Goal: Task Accomplishment & Management: Complete application form

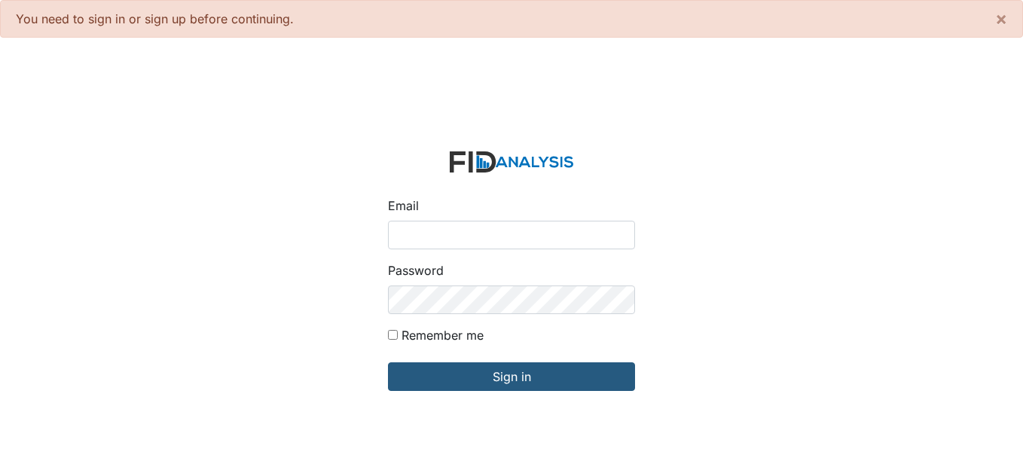
click at [454, 236] on input "Email" at bounding box center [511, 235] width 247 height 29
type input "[EMAIL_ADDRESS][DOMAIN_NAME]"
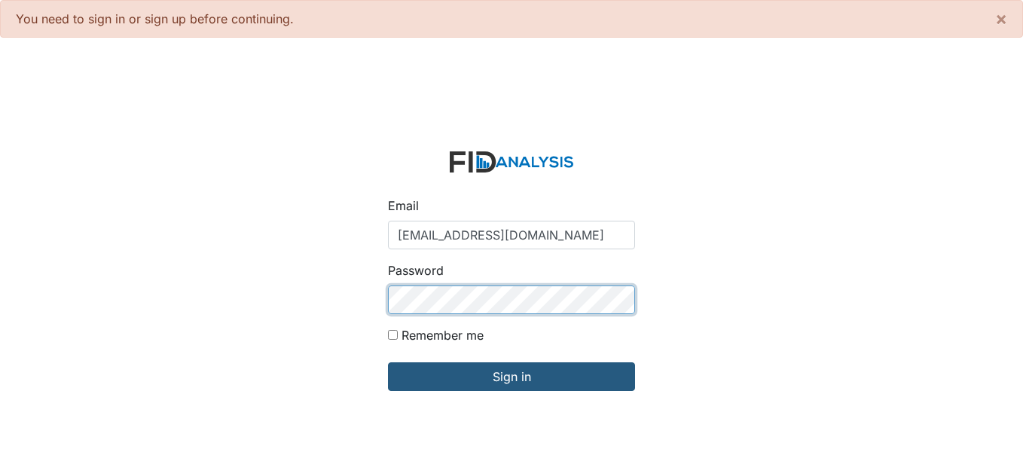
click at [388, 362] on input "Sign in" at bounding box center [511, 376] width 247 height 29
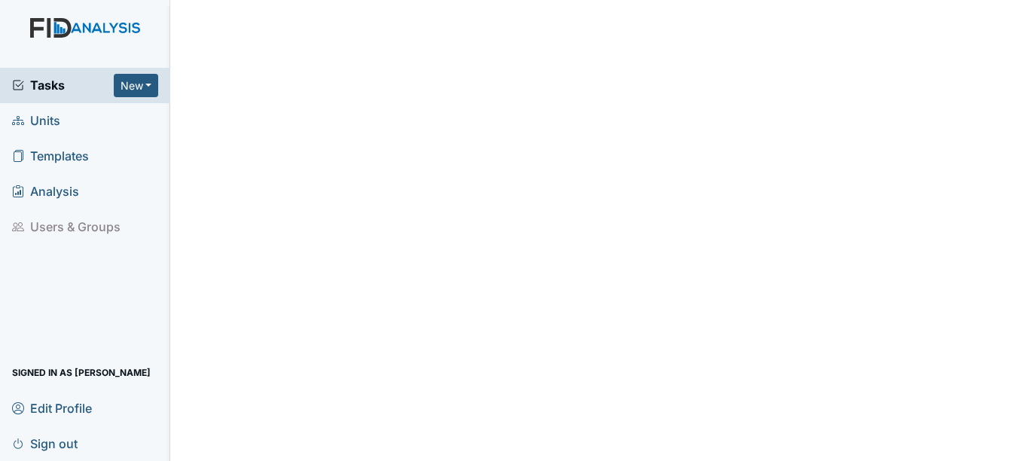
click at [44, 123] on span "Units" at bounding box center [36, 120] width 48 height 23
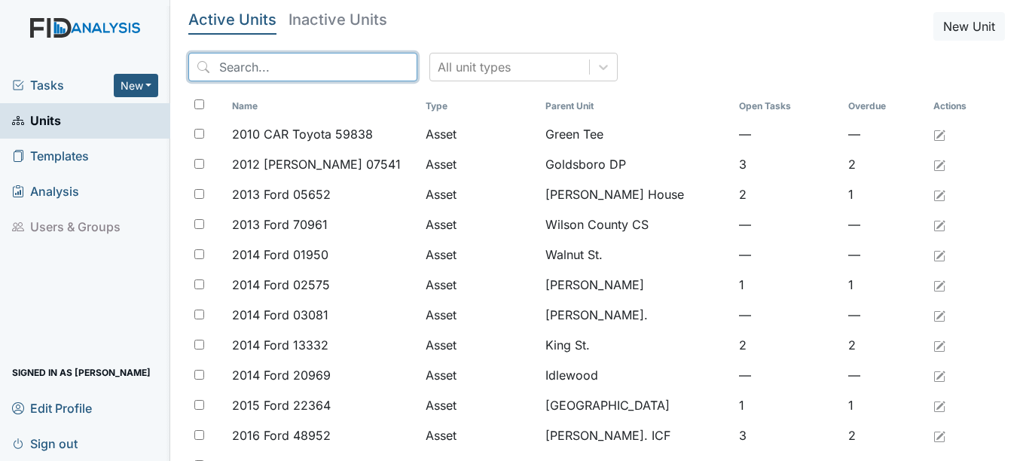
click at [277, 71] on input "search" at bounding box center [302, 67] width 229 height 29
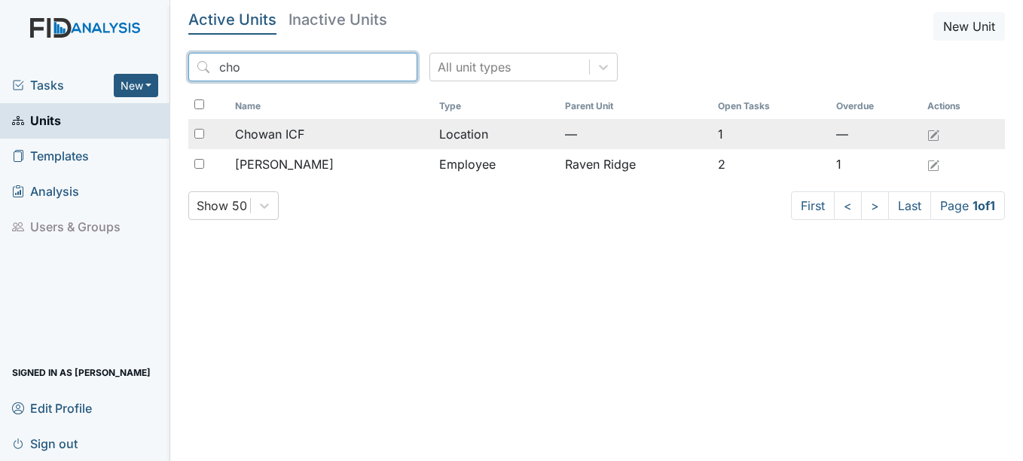
type input "cho"
click at [303, 134] on span "Chowan ICF" at bounding box center [269, 134] width 69 height 18
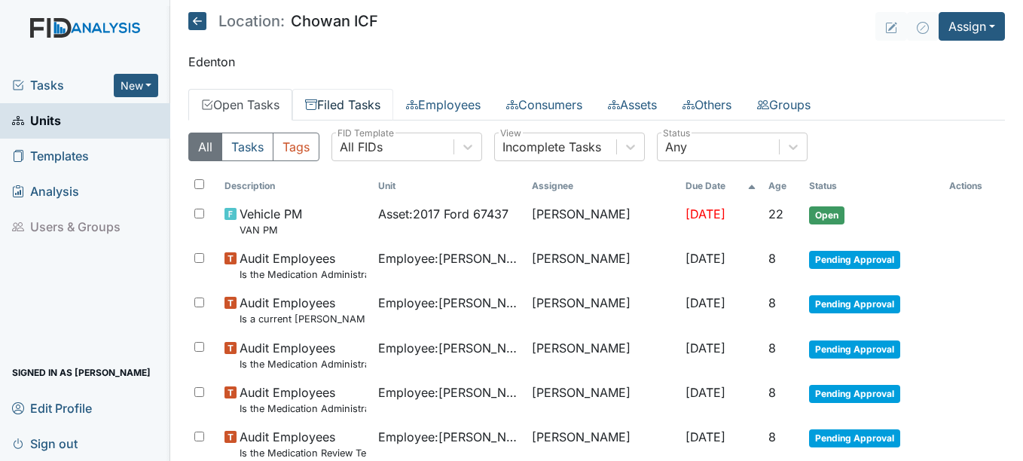
click at [365, 104] on link "Filed Tasks" at bounding box center [342, 105] width 101 height 32
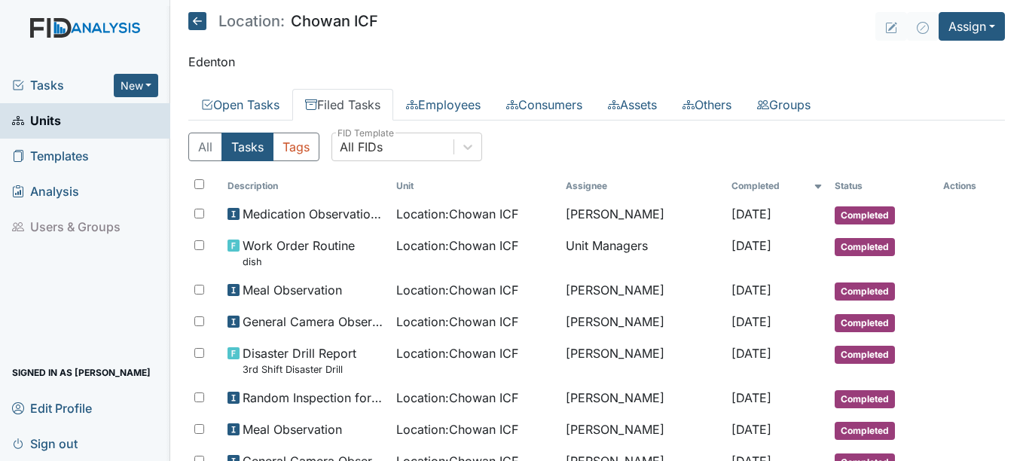
click at [48, 81] on span "Tasks" at bounding box center [63, 85] width 102 height 18
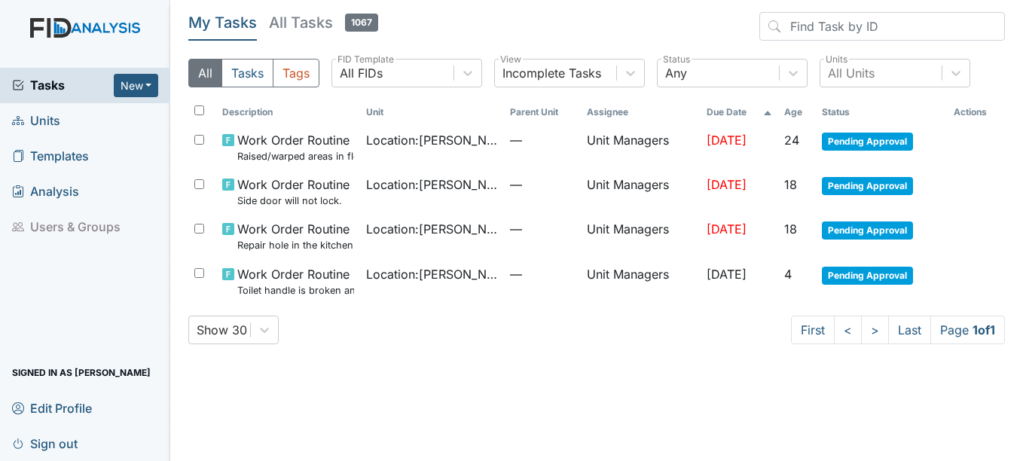
click at [41, 116] on span "Units" at bounding box center [36, 120] width 48 height 23
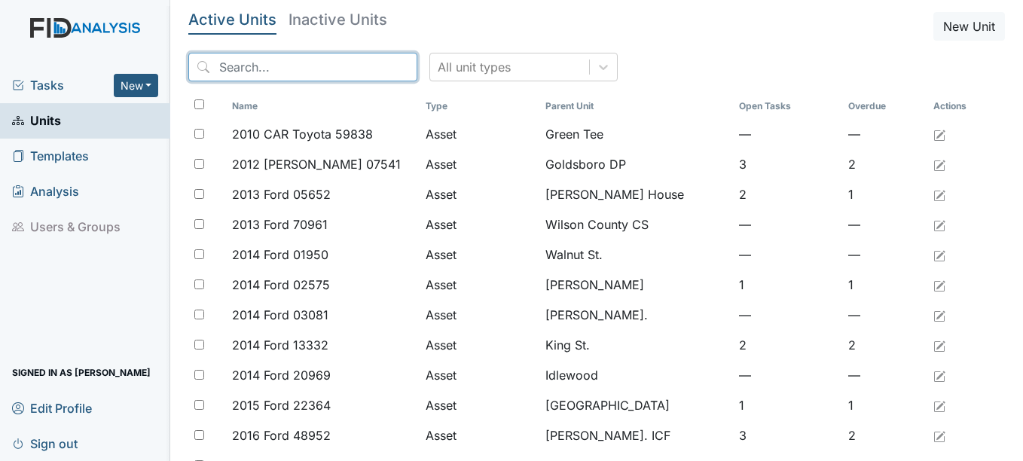
click at [275, 75] on input "search" at bounding box center [302, 67] width 229 height 29
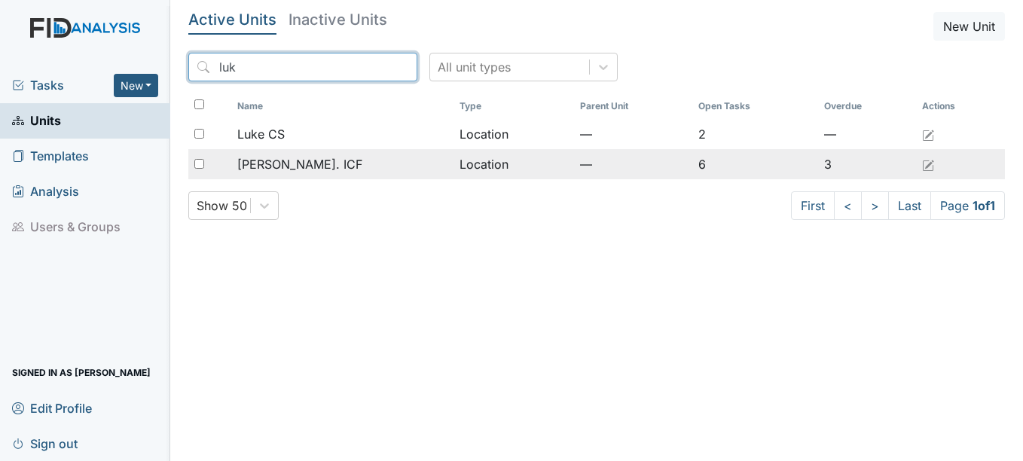
type input "luk"
click at [299, 175] on td "[PERSON_NAME]. ICF" at bounding box center [342, 164] width 222 height 30
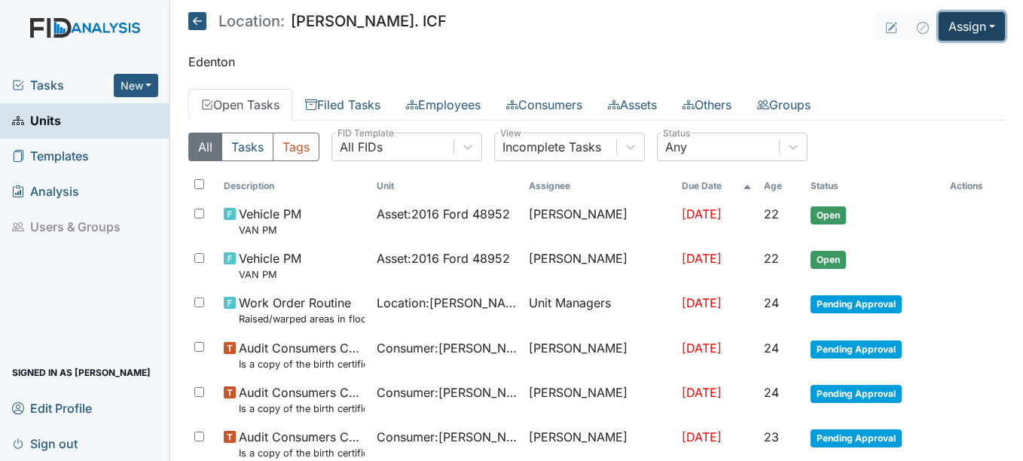
drag, startPoint x: 942, startPoint y: 32, endPoint x: 923, endPoint y: 44, distance: 22.8
click at [941, 32] on button "Assign" at bounding box center [971, 26] width 66 height 29
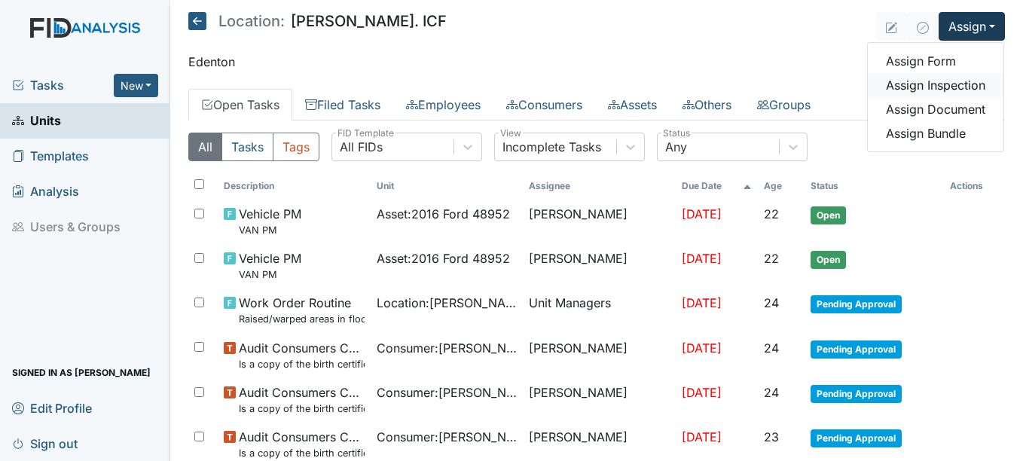
click at [898, 89] on link "Assign Inspection" at bounding box center [935, 85] width 136 height 24
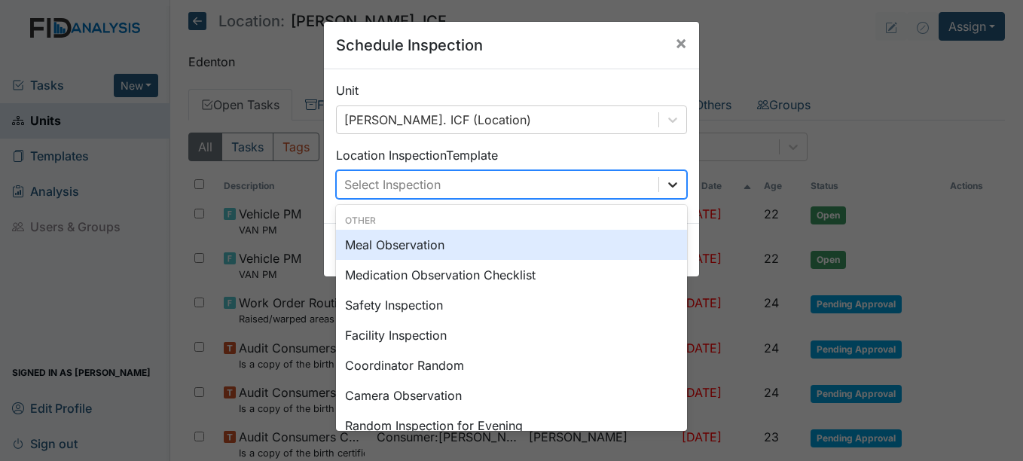
click at [679, 189] on div at bounding box center [672, 184] width 27 height 27
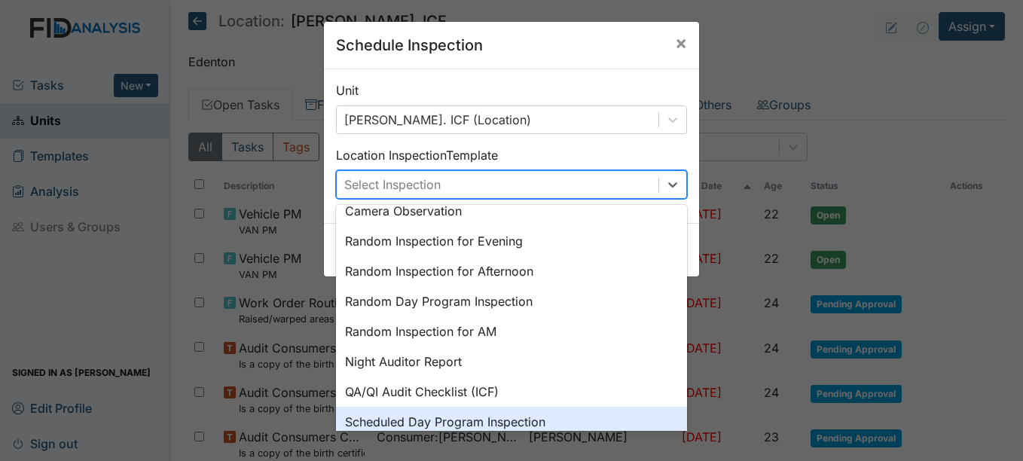
scroll to position [260, 0]
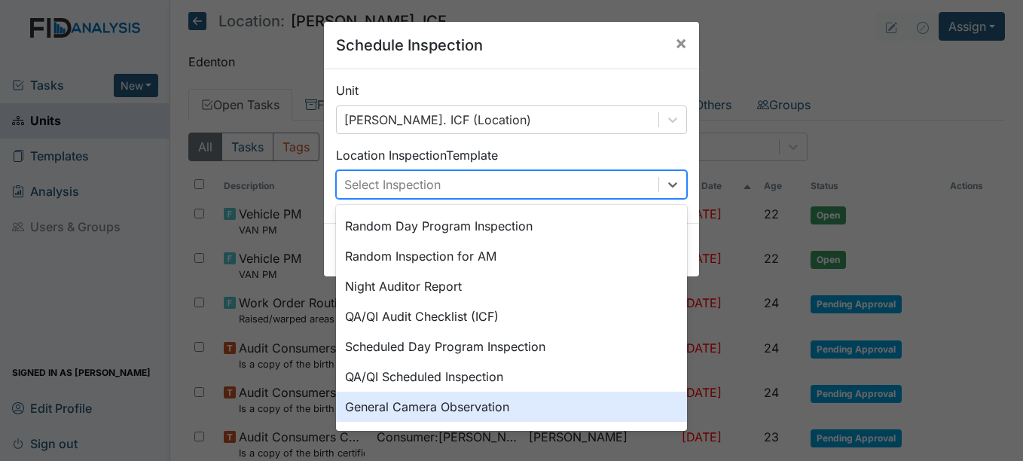
click at [465, 402] on div "General Camera Observation" at bounding box center [511, 407] width 351 height 30
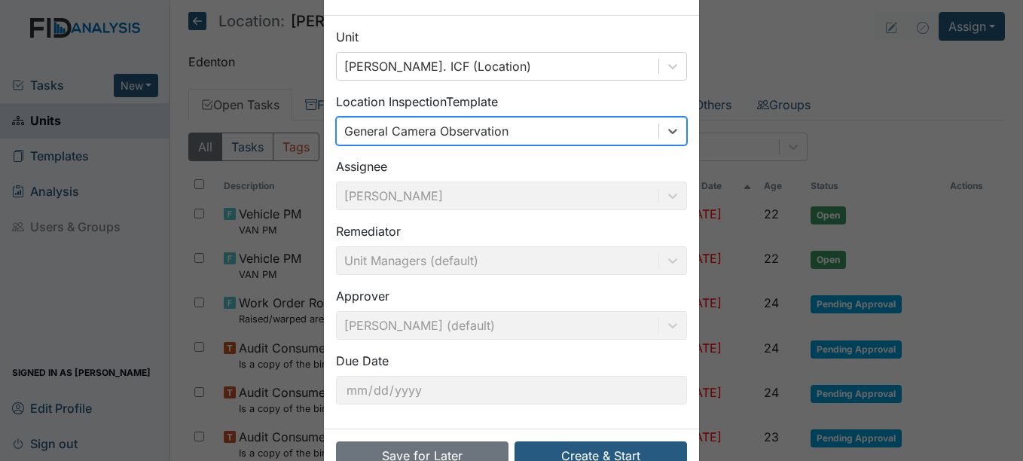
scroll to position [96, 0]
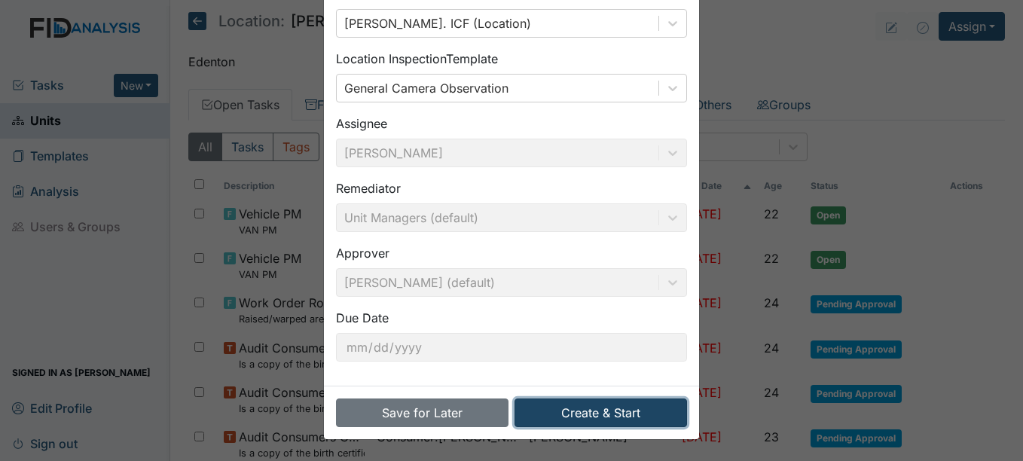
click at [609, 409] on button "Create & Start" at bounding box center [600, 412] width 172 height 29
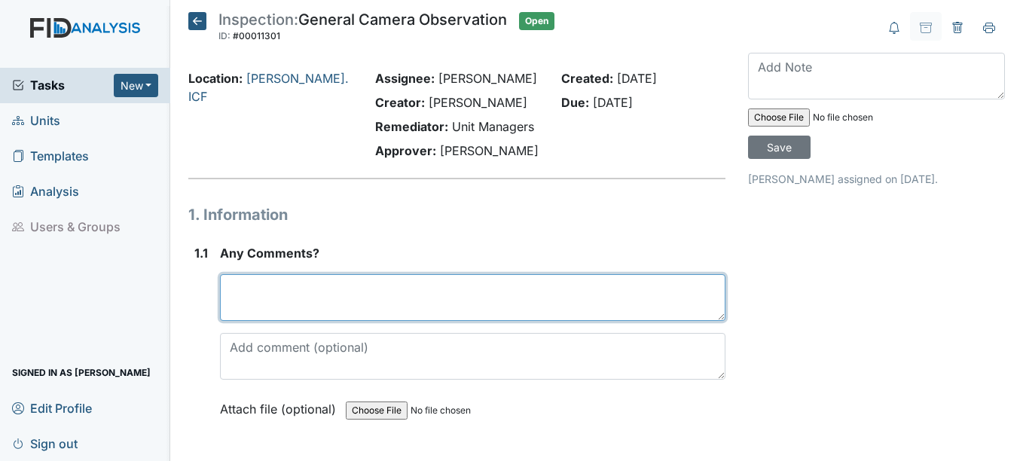
click at [379, 281] on textarea at bounding box center [472, 297] width 505 height 47
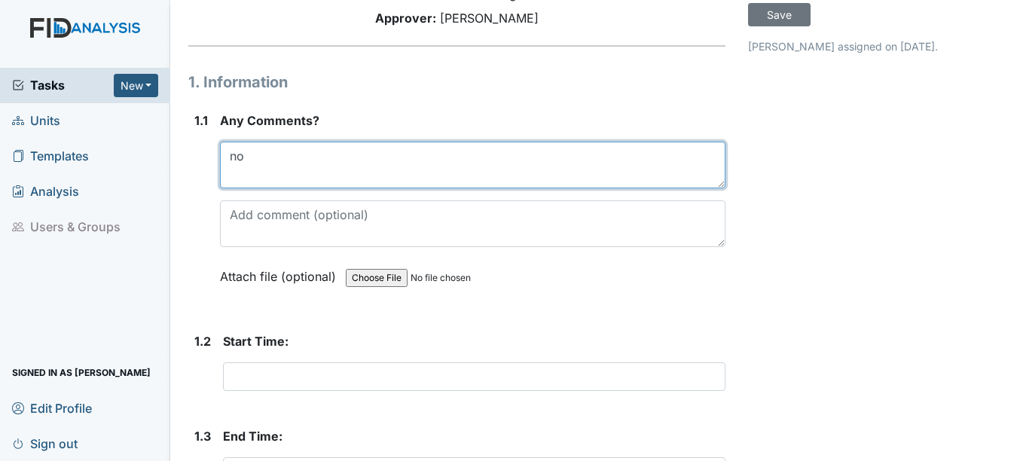
scroll to position [226, 0]
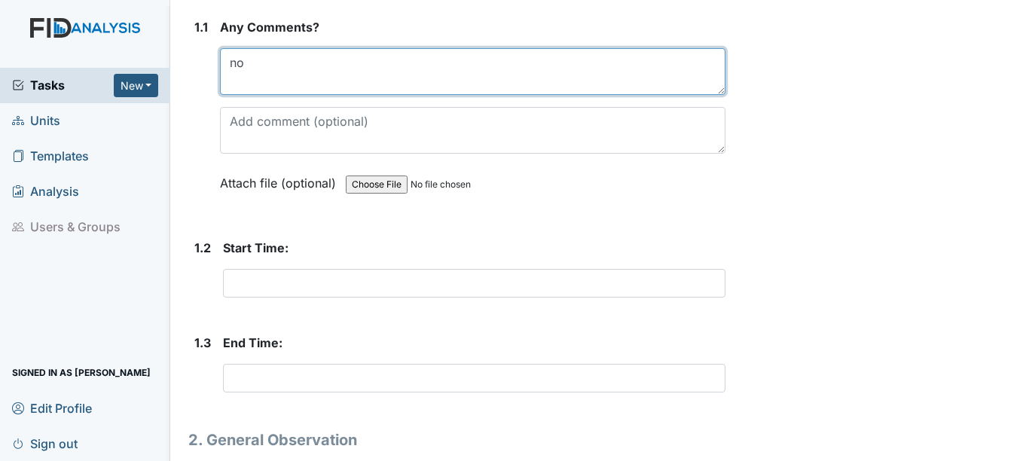
type textarea "no"
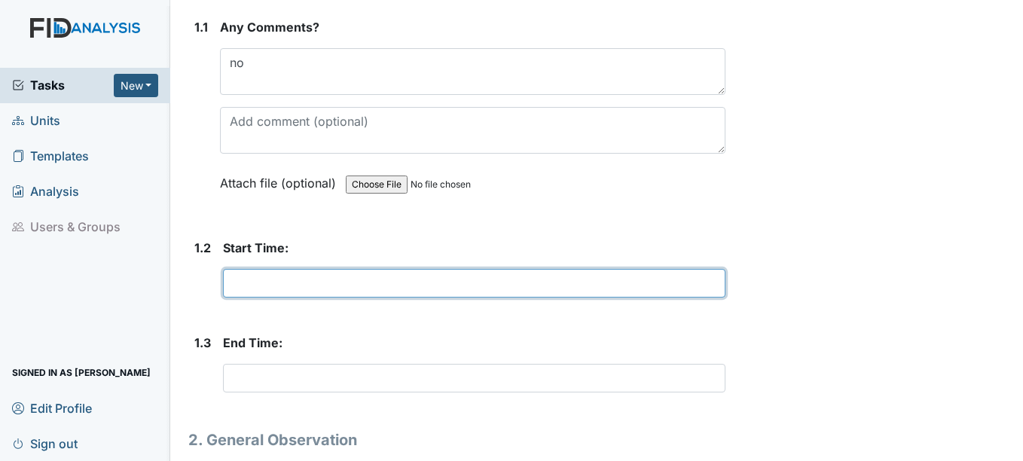
click at [331, 282] on input "text" at bounding box center [474, 283] width 502 height 29
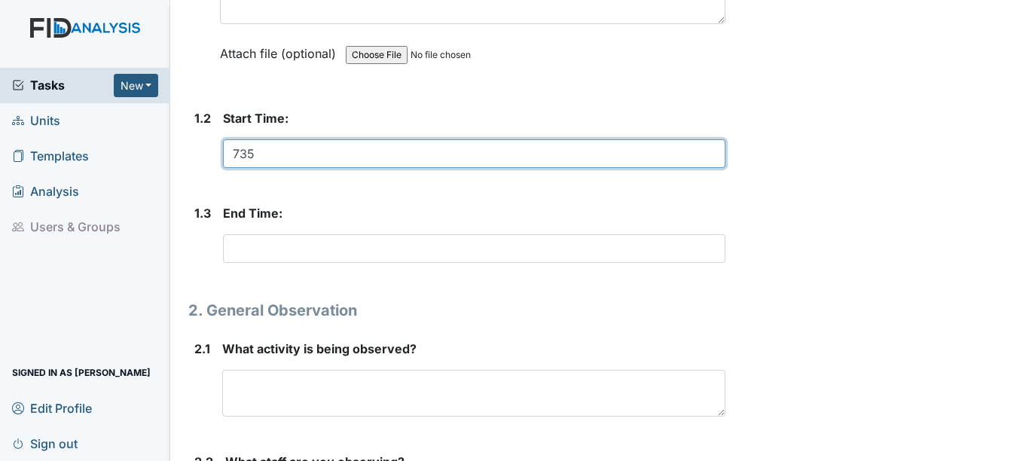
scroll to position [377, 0]
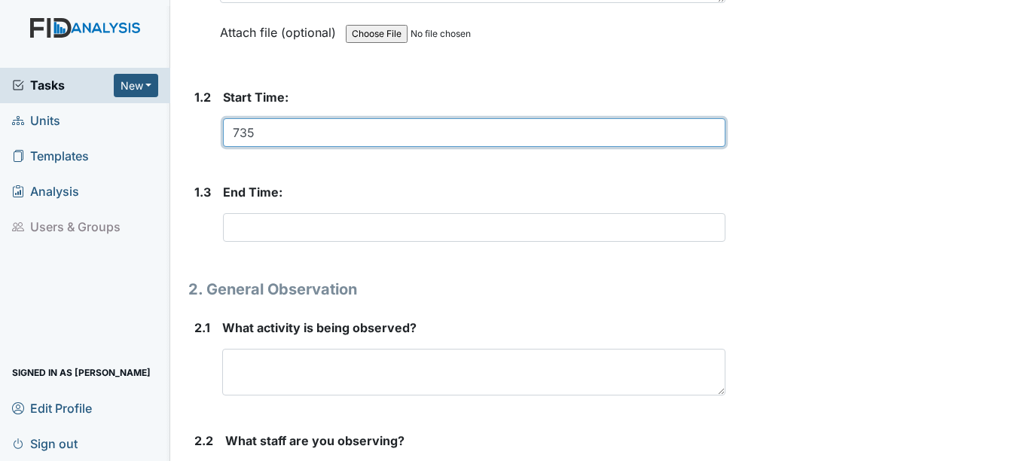
type input "735"
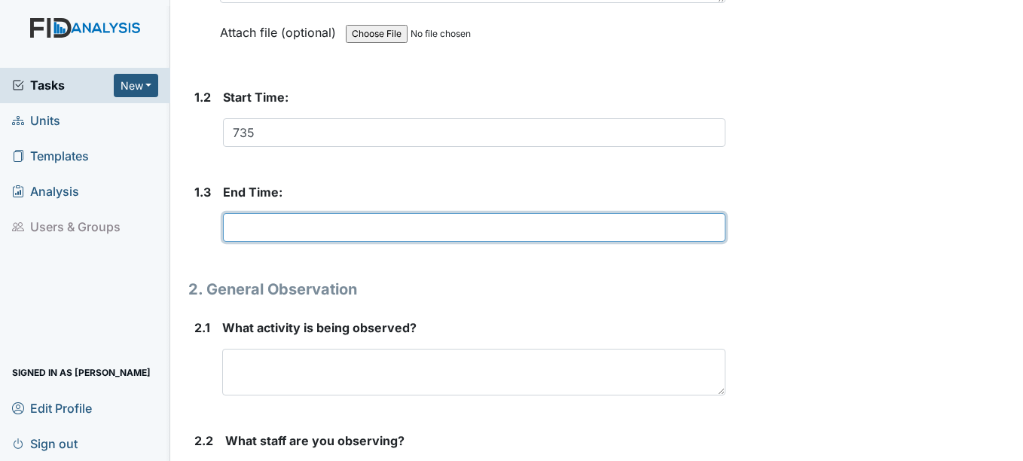
click at [272, 235] on input "text" at bounding box center [474, 227] width 502 height 29
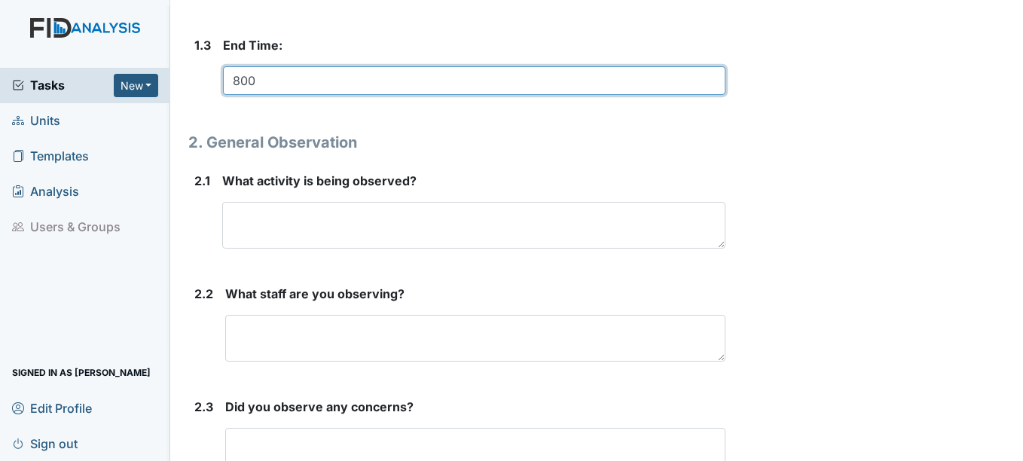
scroll to position [527, 0]
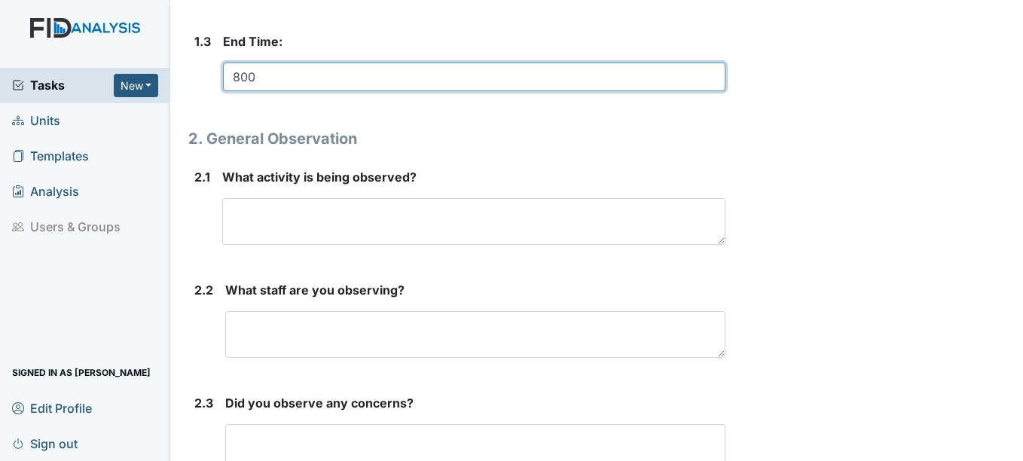
type input "800"
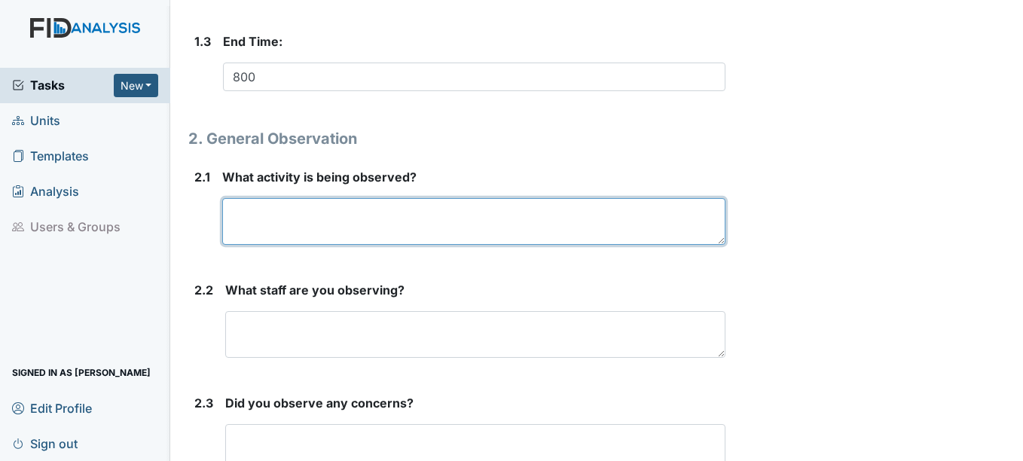
click at [293, 231] on textarea at bounding box center [473, 221] width 502 height 47
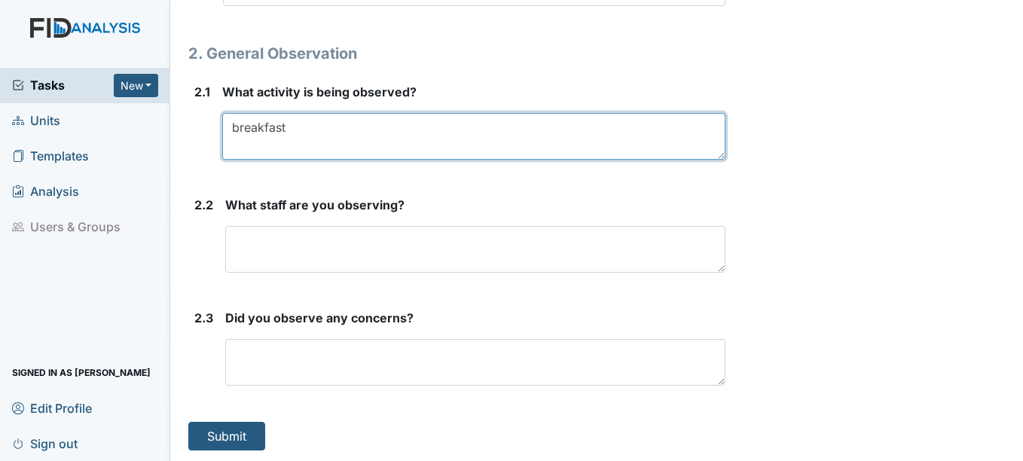
scroll to position [614, 0]
type textarea "breakfast"
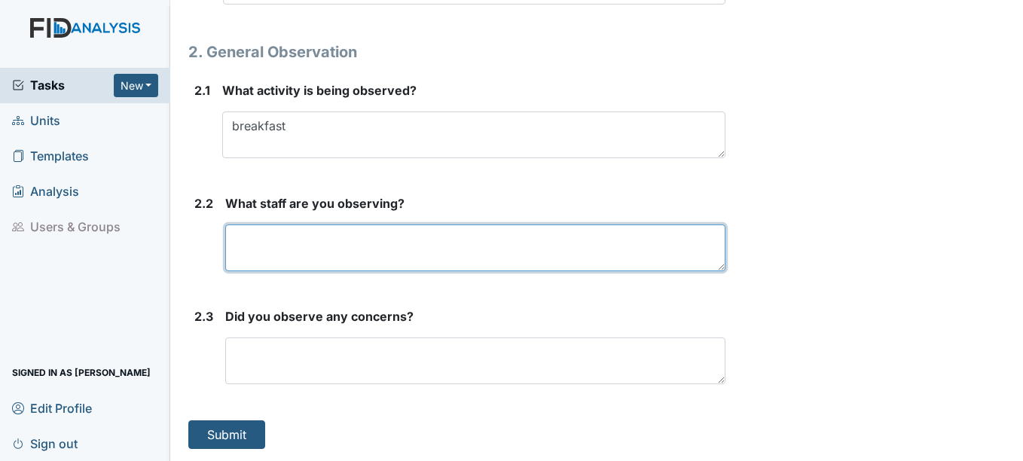
click at [369, 248] on textarea at bounding box center [474, 247] width 499 height 47
type textarea "ih and dc"
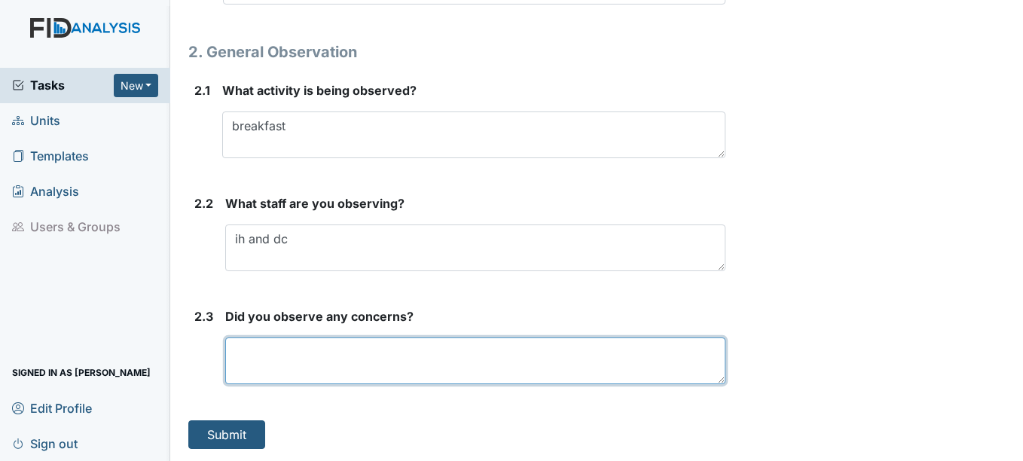
click at [288, 359] on textarea at bounding box center [474, 360] width 499 height 47
type textarea "no"
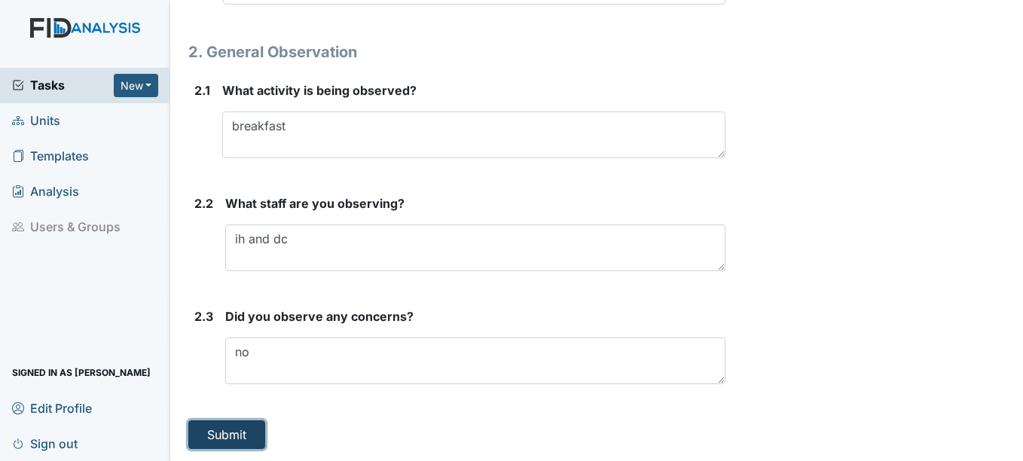
click at [249, 432] on button "Submit" at bounding box center [226, 434] width 77 height 29
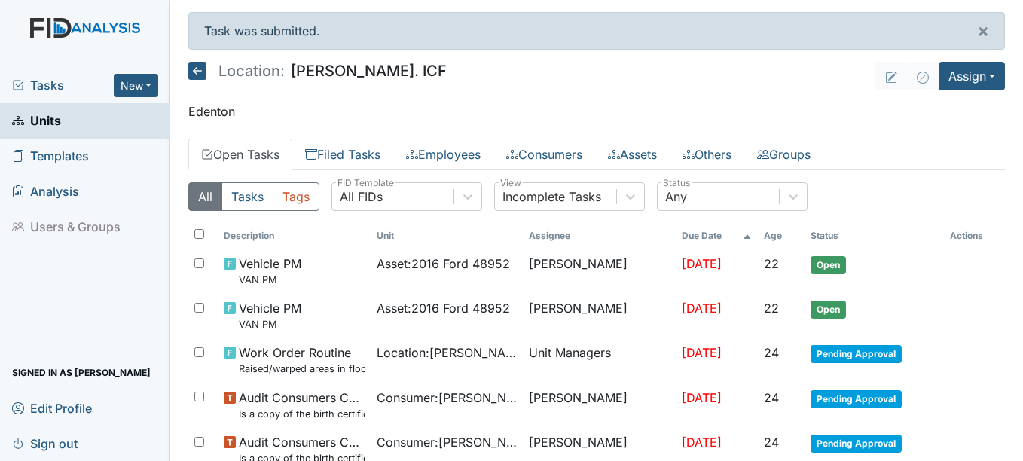
click at [53, 86] on span "Tasks" at bounding box center [63, 85] width 102 height 18
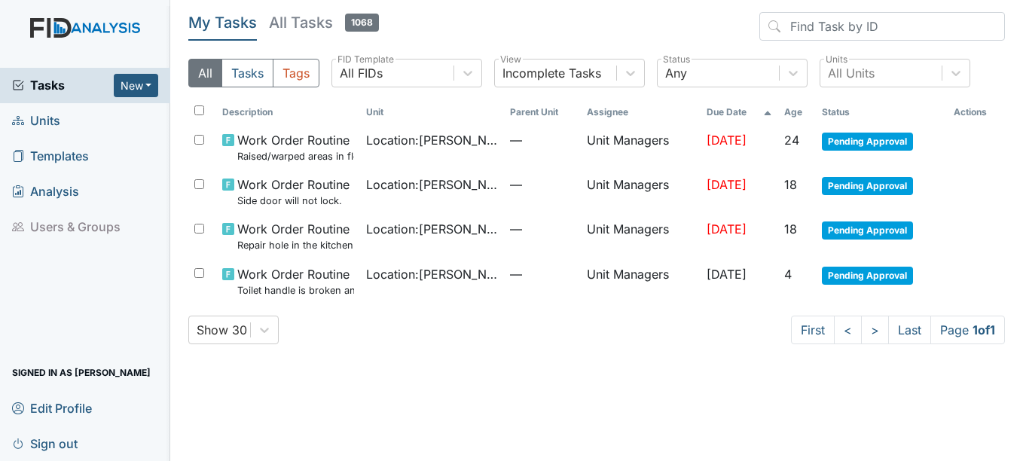
click at [56, 120] on span "Units" at bounding box center [36, 120] width 48 height 23
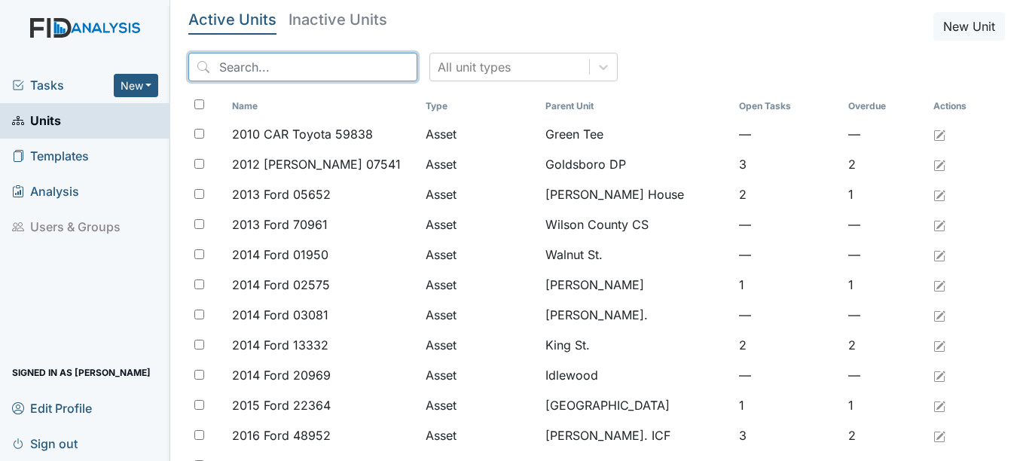
click at [272, 77] on input "search" at bounding box center [302, 67] width 229 height 29
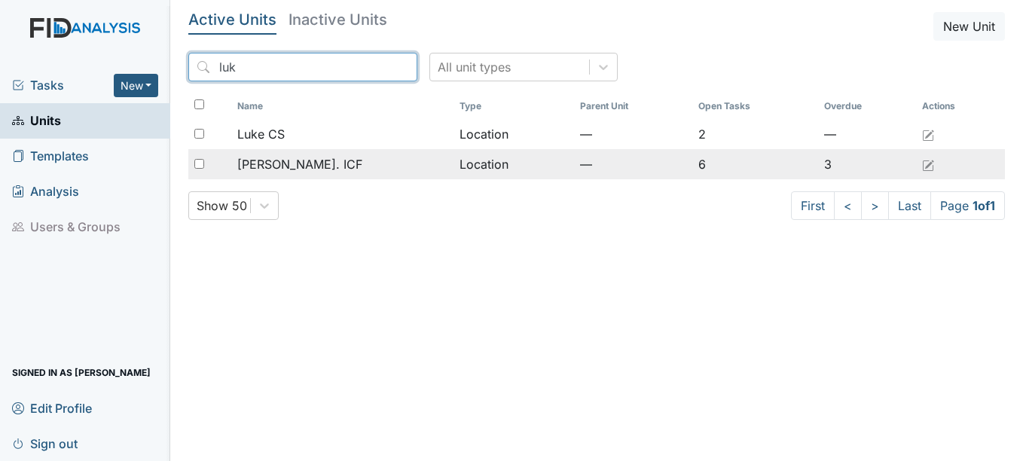
type input "luk"
click at [303, 166] on span "Luke St. ICF" at bounding box center [299, 164] width 125 height 18
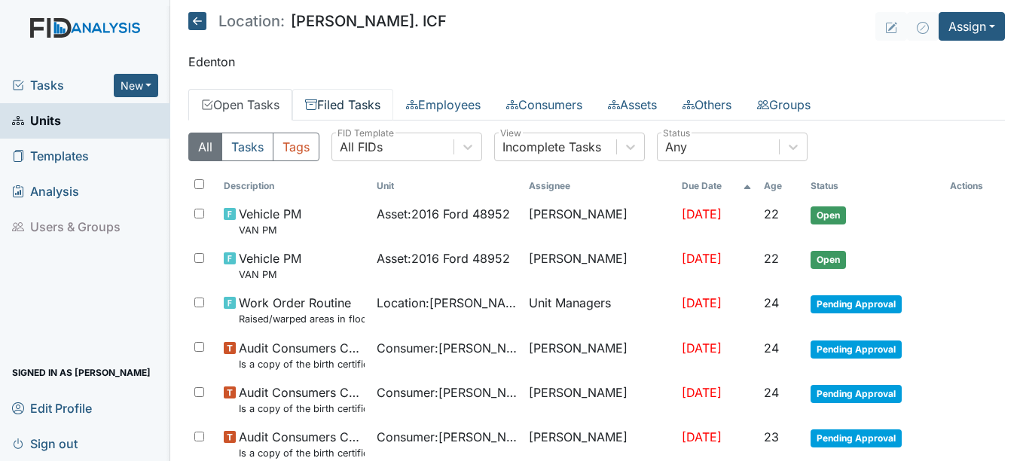
click at [360, 102] on link "Filed Tasks" at bounding box center [342, 105] width 101 height 32
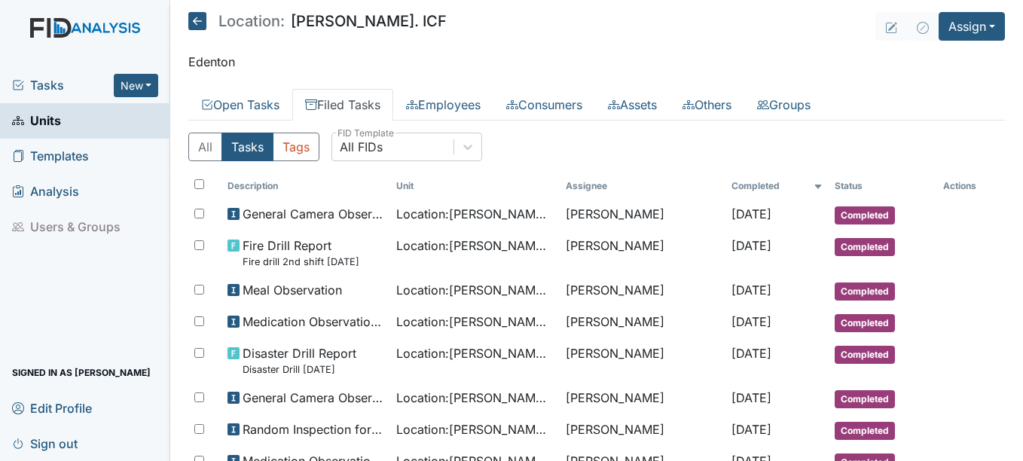
click at [64, 87] on span "Tasks" at bounding box center [63, 85] width 102 height 18
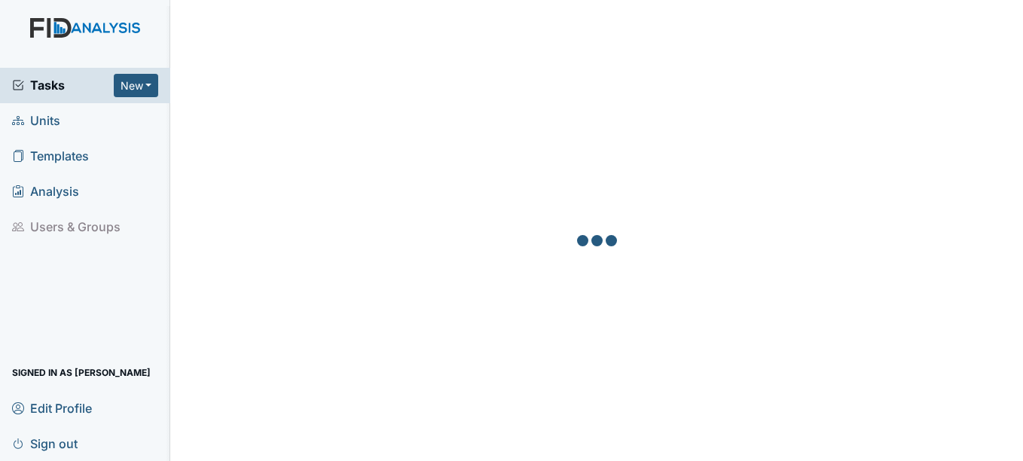
click at [57, 120] on span "Units" at bounding box center [36, 120] width 48 height 23
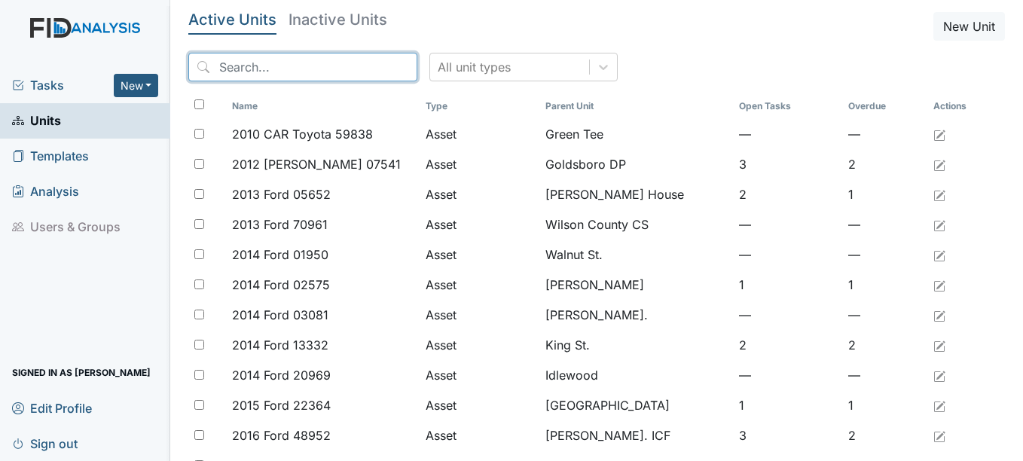
click at [257, 70] on input "search" at bounding box center [302, 67] width 229 height 29
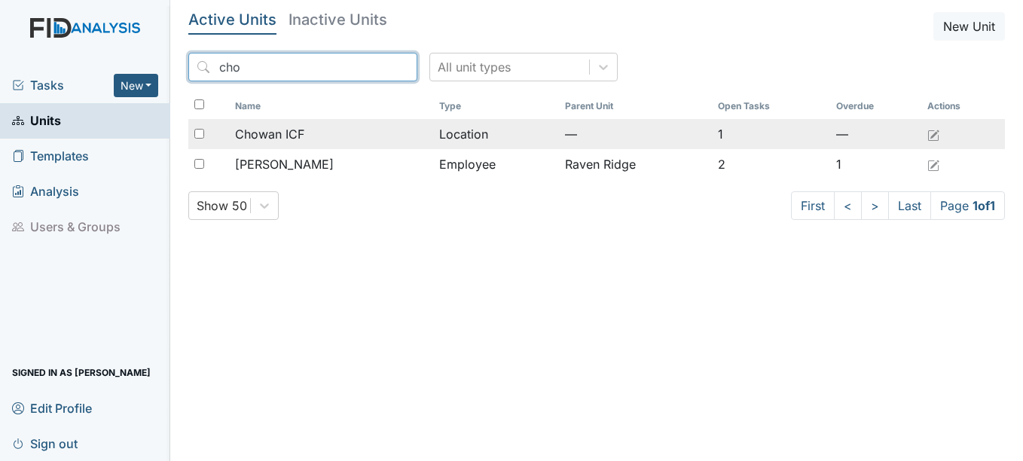
type input "cho"
click at [264, 129] on span "Chowan ICF" at bounding box center [269, 134] width 69 height 18
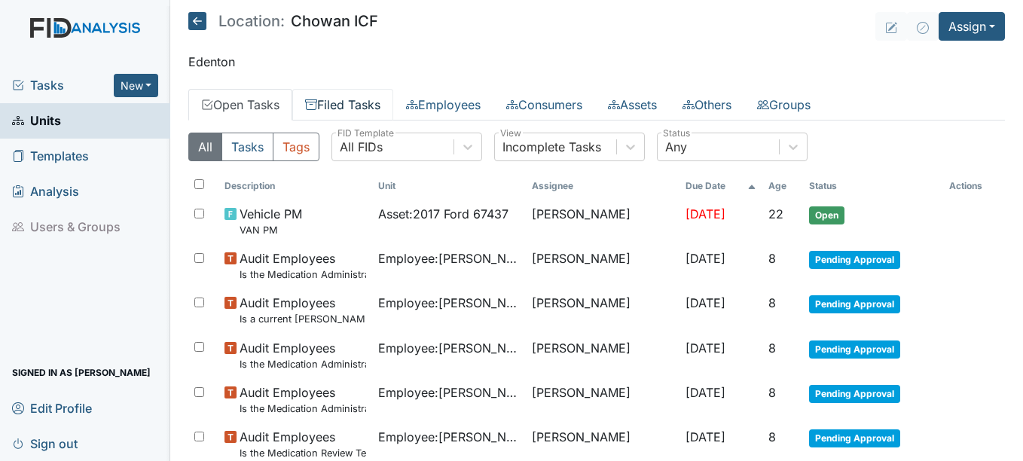
click at [363, 111] on link "Filed Tasks" at bounding box center [342, 105] width 101 height 32
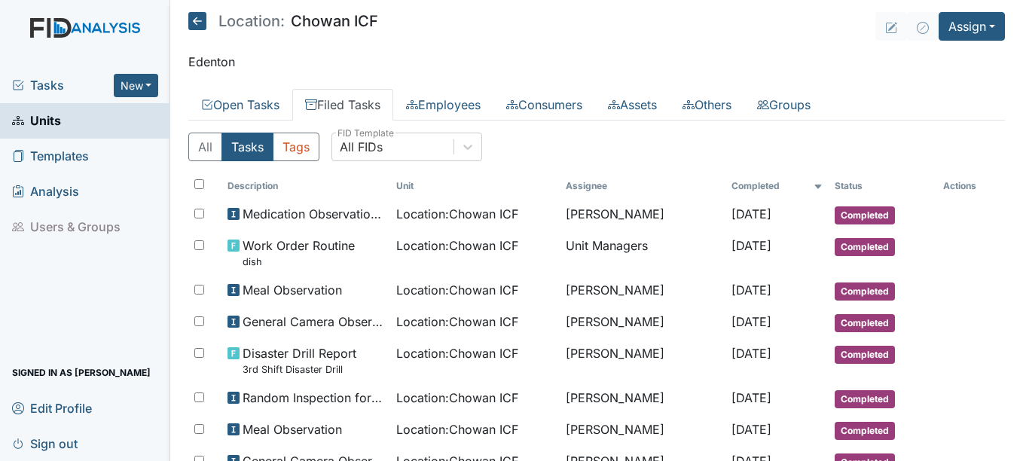
click at [42, 82] on span "Tasks" at bounding box center [63, 85] width 102 height 18
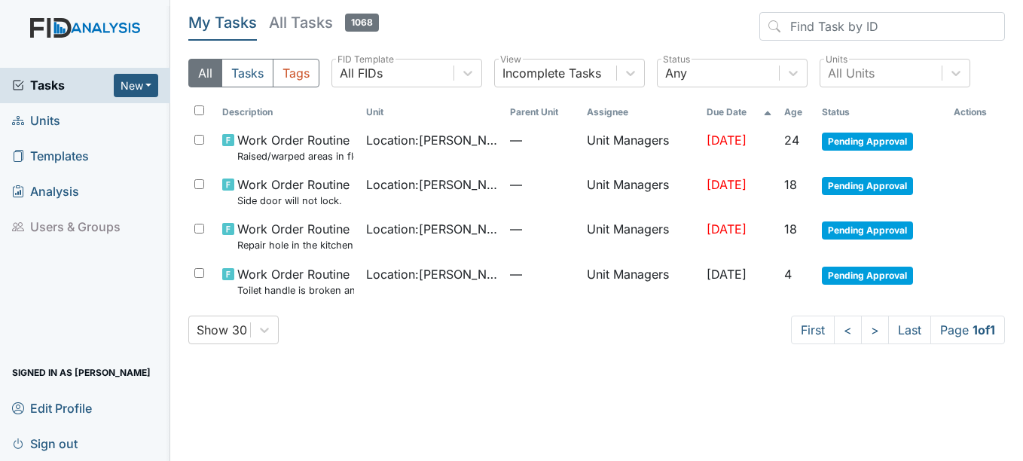
click at [56, 123] on span "Units" at bounding box center [36, 120] width 48 height 23
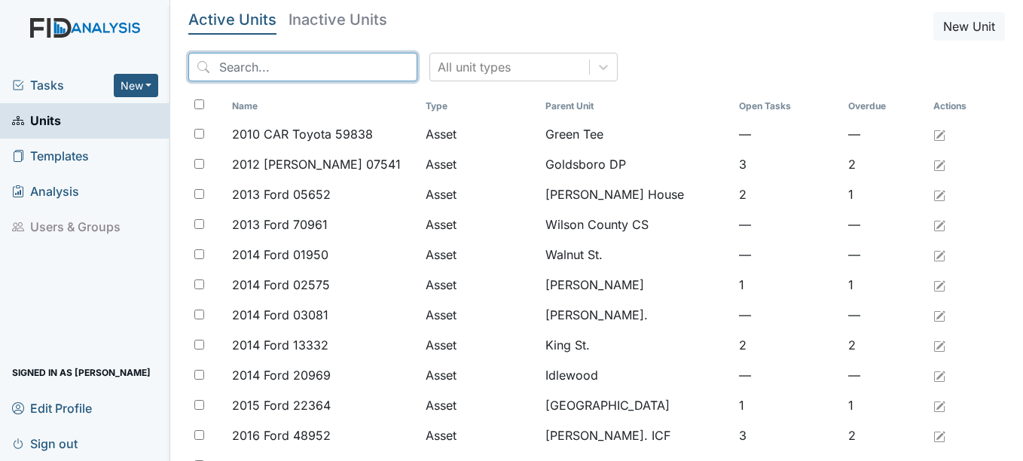
click at [288, 68] on input "search" at bounding box center [302, 67] width 229 height 29
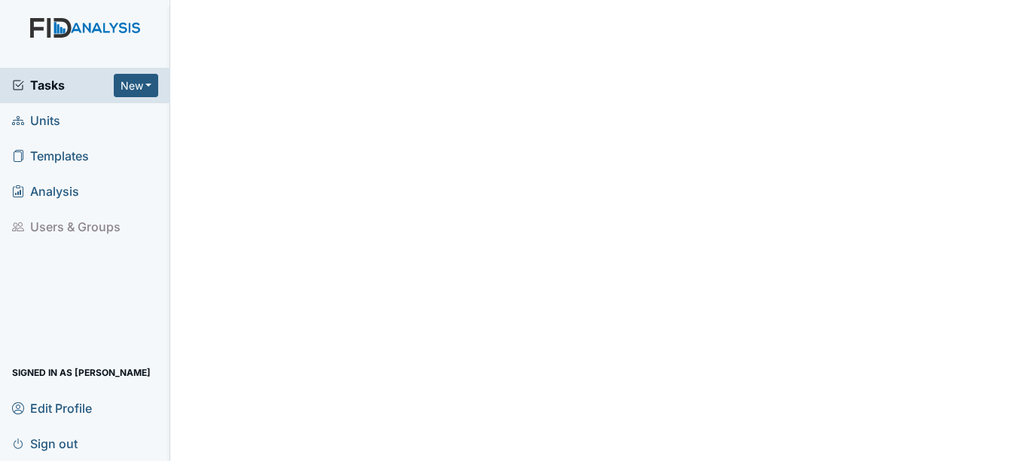
click at [58, 119] on span "Units" at bounding box center [36, 120] width 48 height 23
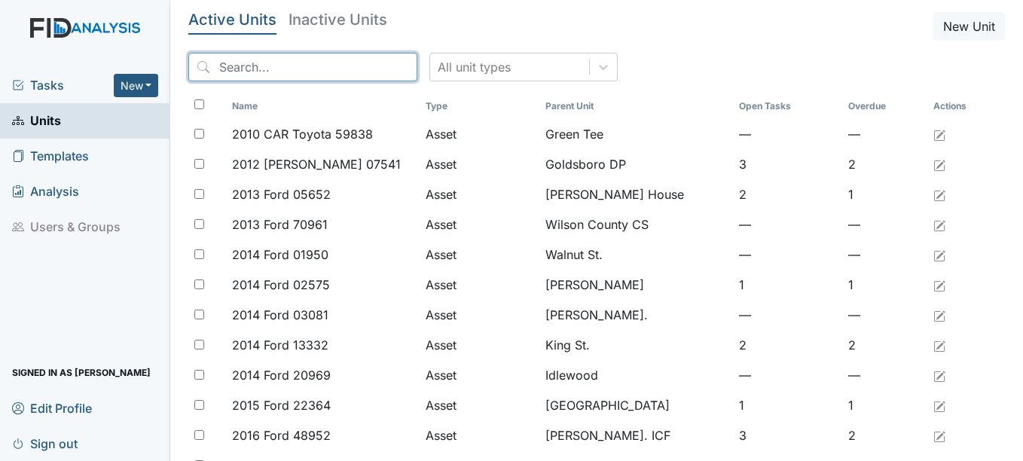
click at [240, 69] on input "search" at bounding box center [302, 67] width 229 height 29
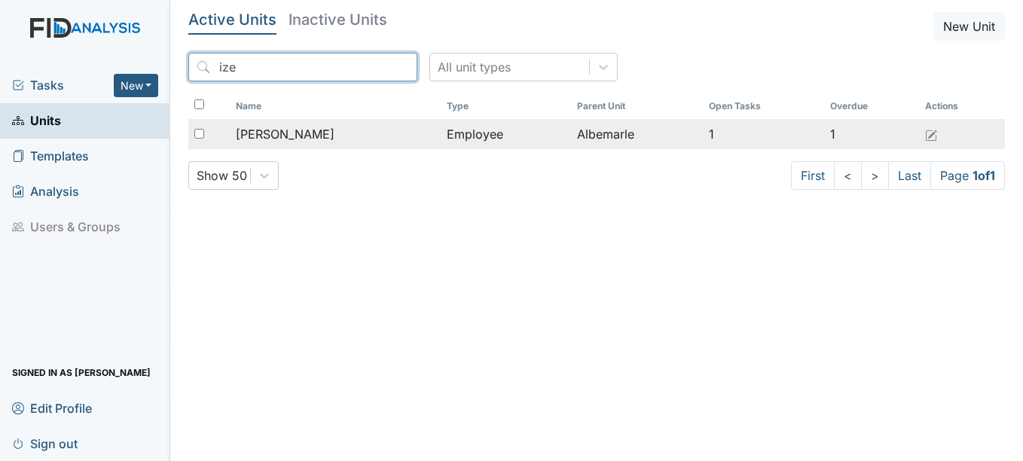
type input "ize"
click at [270, 137] on span "[PERSON_NAME]" at bounding box center [285, 134] width 99 height 18
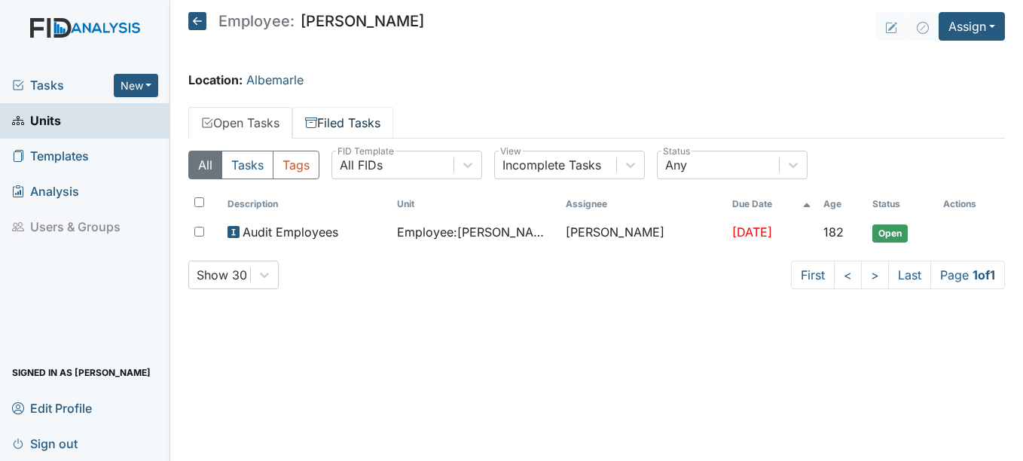
click at [331, 120] on link "Filed Tasks" at bounding box center [342, 123] width 101 height 32
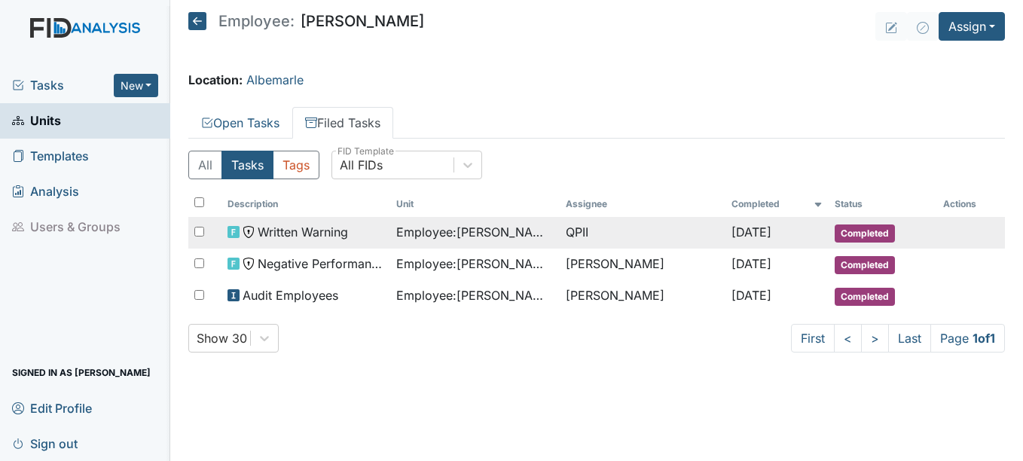
click at [858, 230] on span "Completed" at bounding box center [864, 233] width 60 height 18
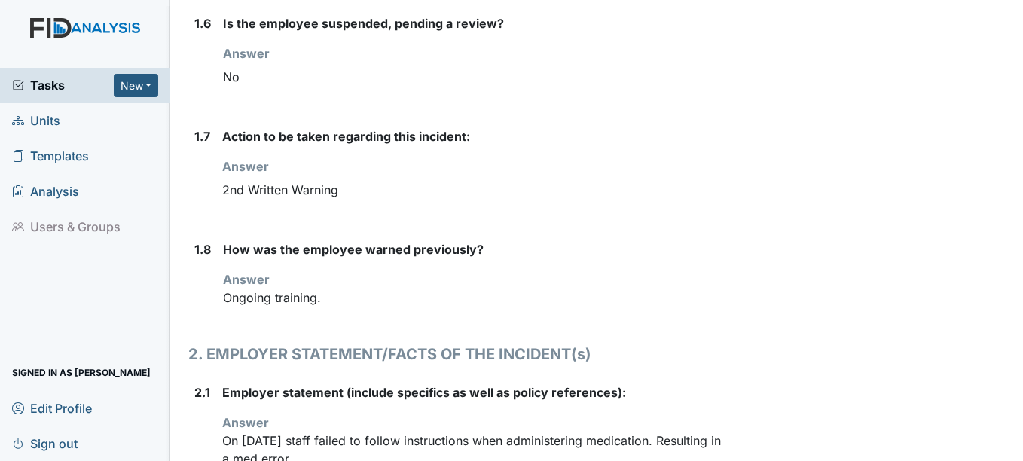
scroll to position [678, 0]
